Goal: Transaction & Acquisition: Purchase product/service

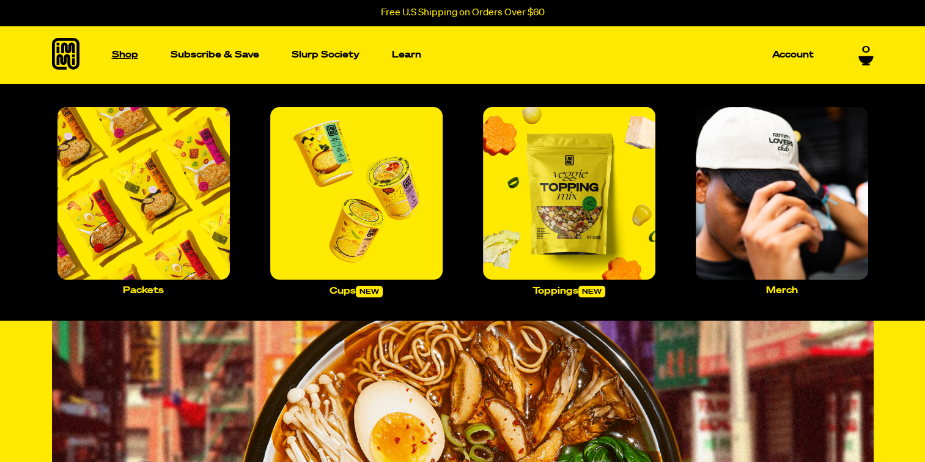
click at [138, 53] on p "Shop" at bounding box center [125, 54] width 26 height 9
click at [150, 212] on img "Main navigation" at bounding box center [143, 193] width 172 height 172
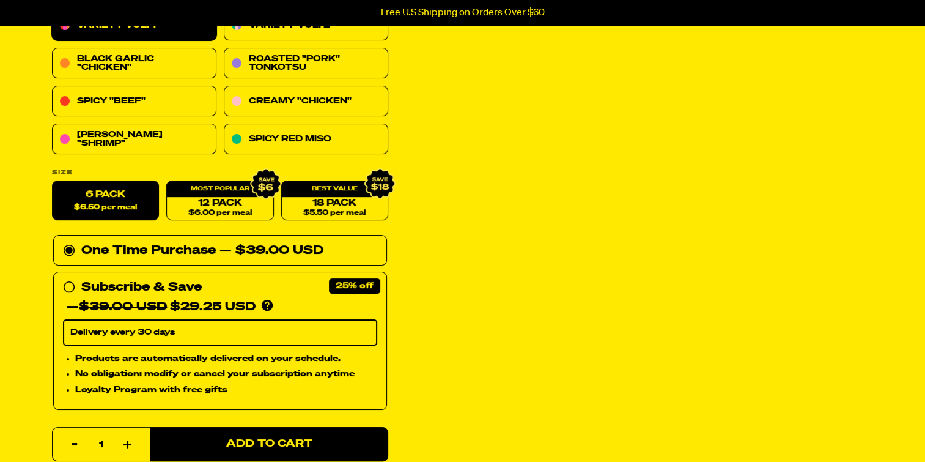
scroll to position [245, 0]
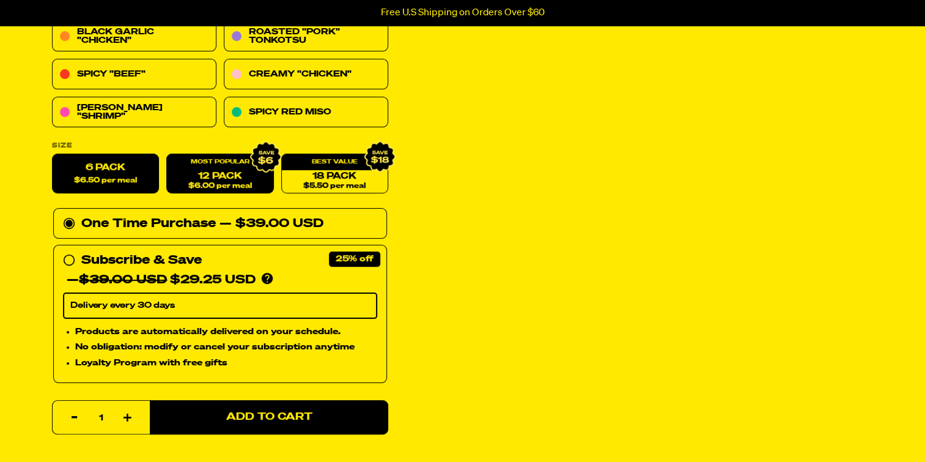
click at [242, 190] on span "$6.00 per meal" at bounding box center [220, 186] width 64 height 8
radio input "false"
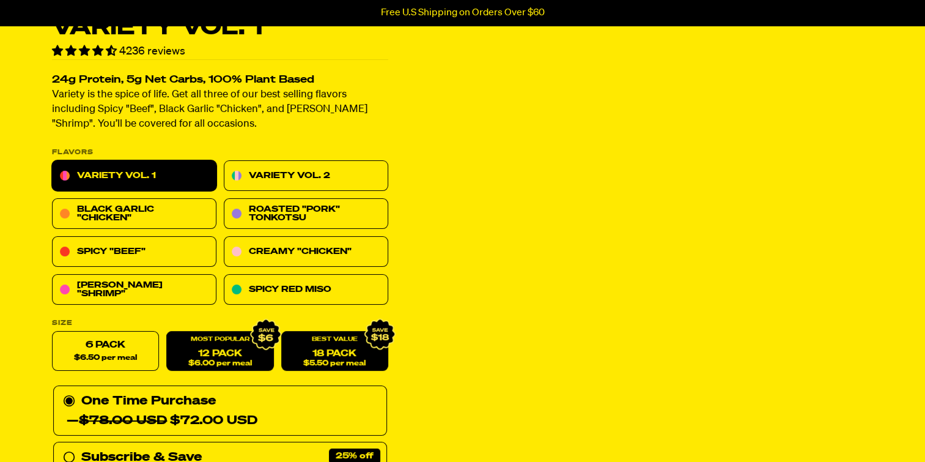
scroll to position [0, 0]
